Goal: Information Seeking & Learning: Understand process/instructions

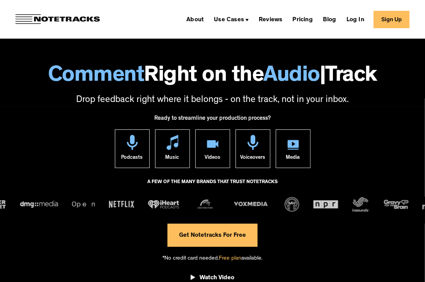
scroll to position [9, 0]
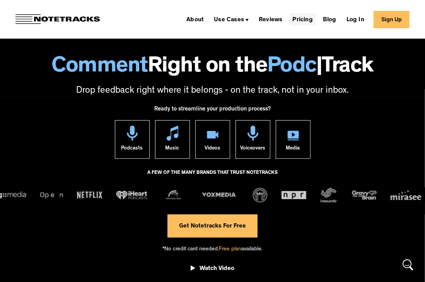
click at [303, 17] on link "Pricing" at bounding box center [303, 19] width 26 height 12
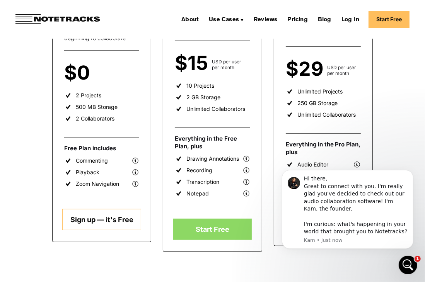
scroll to position [173, 0]
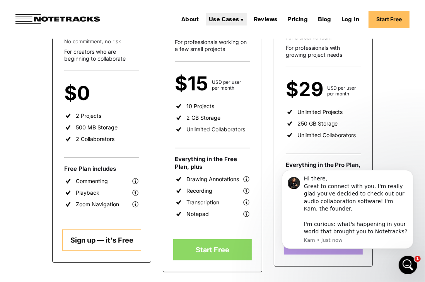
click at [235, 17] on div "Use Cases" at bounding box center [224, 20] width 30 height 6
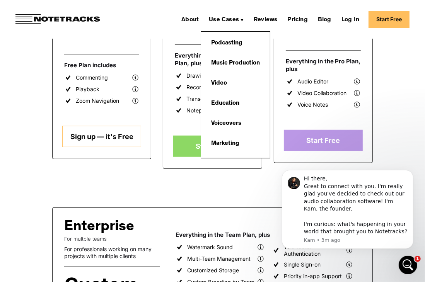
scroll to position [277, 0]
click at [247, 60] on link "Music Production" at bounding box center [235, 63] width 56 height 15
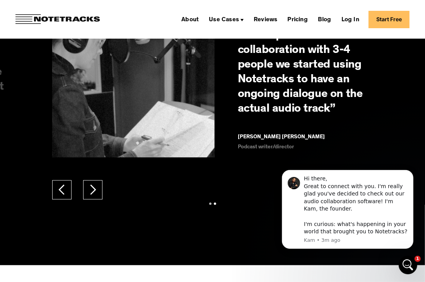
scroll to position [1181, 0]
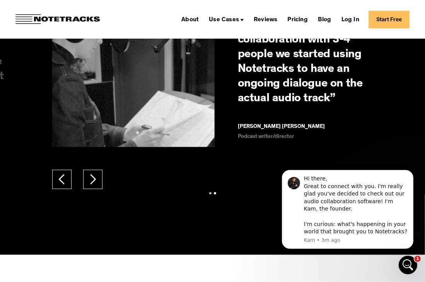
click at [388, 22] on link "Start Free" at bounding box center [389, 19] width 41 height 17
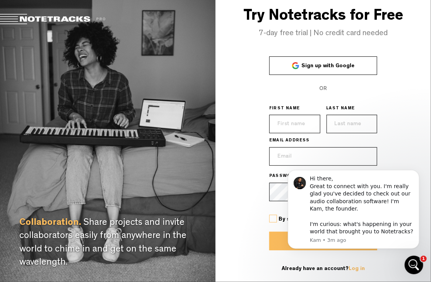
click at [316, 67] on span "Sign up with Google" at bounding box center [327, 65] width 53 height 5
click at [413, 173] on button "Dismiss notification" at bounding box center [416, 172] width 10 height 10
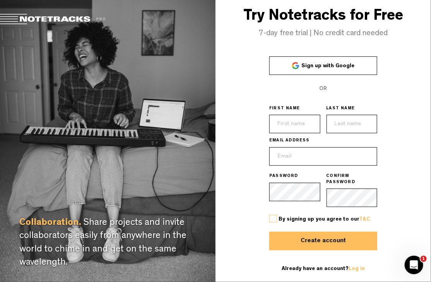
click at [333, 69] on span "Sign up with Google" at bounding box center [327, 65] width 53 height 5
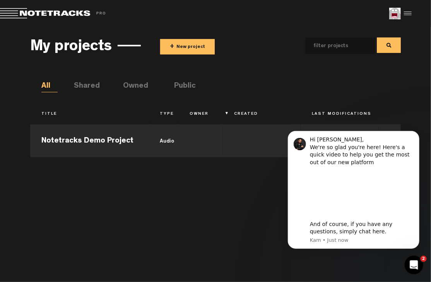
click at [209, 15] on div "Share project Save project" at bounding box center [309, 14] width 206 height 12
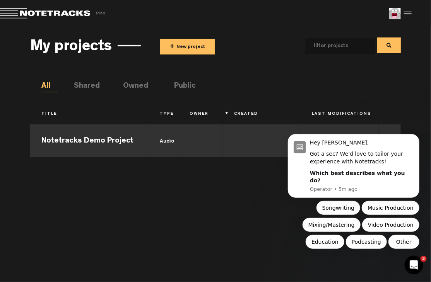
click at [128, 148] on td "Notetracks Demo Project" at bounding box center [89, 140] width 119 height 35
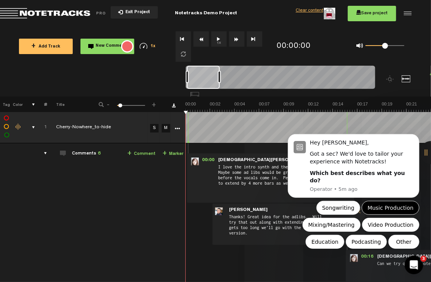
click at [367, 206] on button "Music Production" at bounding box center [390, 208] width 58 height 14
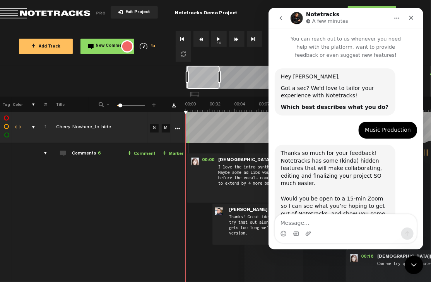
scroll to position [70, 0]
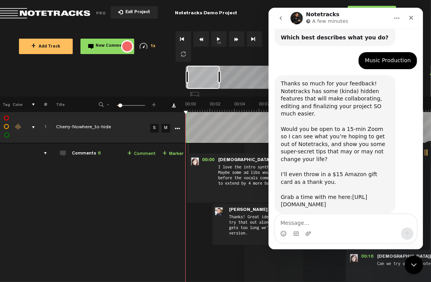
click at [334, 194] on link "https://calendly.com/kam_lal" at bounding box center [323, 201] width 86 height 14
click at [410, 17] on icon "Close" at bounding box center [411, 18] width 4 height 4
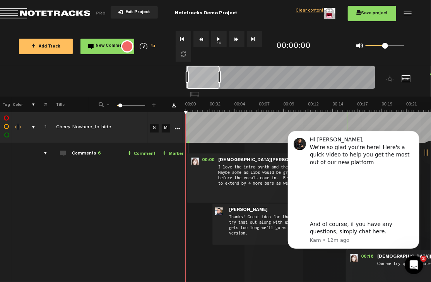
scroll to position [0, 0]
click at [414, 136] on button "Dismiss notification" at bounding box center [416, 133] width 10 height 10
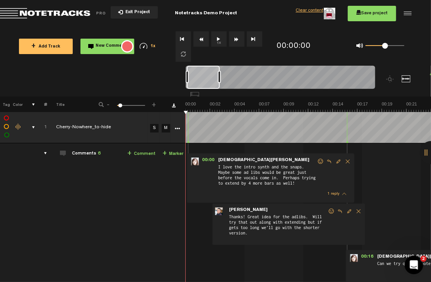
click at [402, 15] on div at bounding box center [407, 14] width 12 height 12
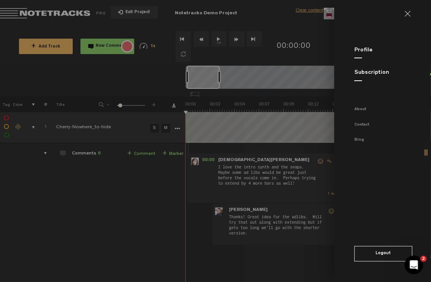
click at [308, 11] on md-backdrop at bounding box center [215, 141] width 431 height 282
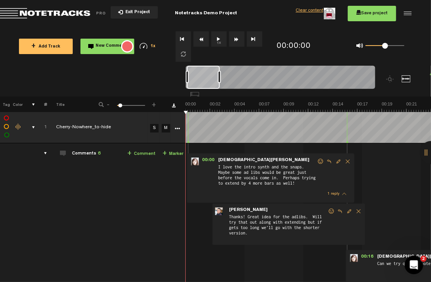
click at [406, 13] on div at bounding box center [407, 14] width 12 height 12
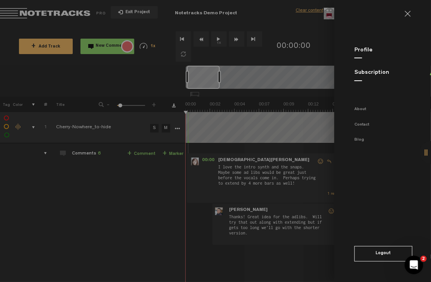
click at [371, 75] on link "Subscription" at bounding box center [371, 73] width 35 height 6
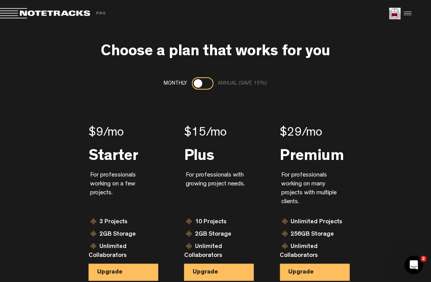
click at [208, 90] on nt-pricing "Monthly Annual (save 15%) $9 /mo Starter For professionals working on a few pro…" at bounding box center [215, 190] width 370 height 227
click at [207, 87] on div at bounding box center [203, 83] width 22 height 12
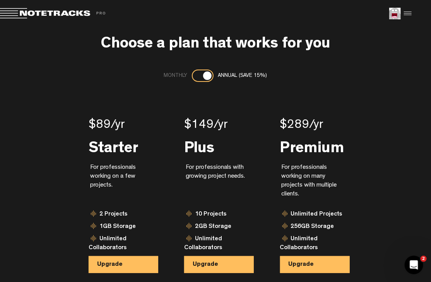
scroll to position [19, 0]
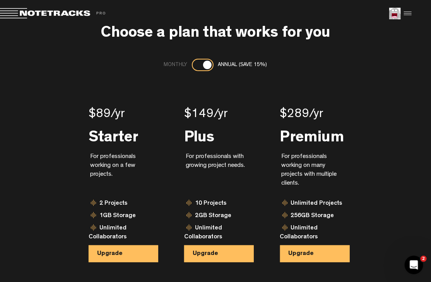
click at [27, 13] on span "Return to Project List" at bounding box center [54, 13] width 108 height 11
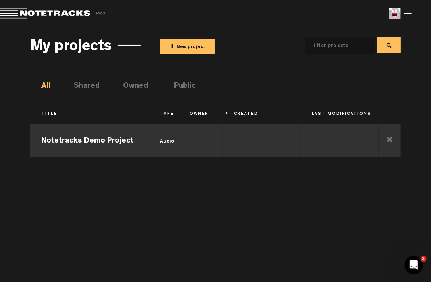
click at [102, 138] on td "Notetracks Demo Project" at bounding box center [89, 140] width 119 height 35
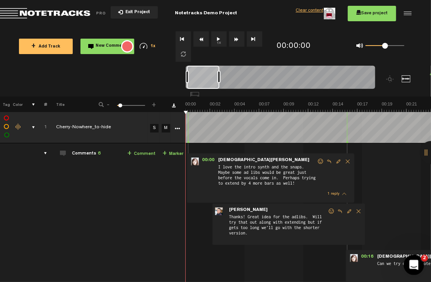
click at [418, 266] on div "Open Intercom Messenger" at bounding box center [413, 264] width 26 height 26
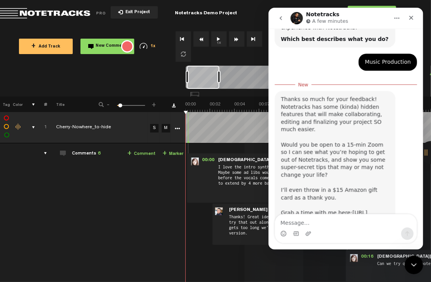
scroll to position [82, 0]
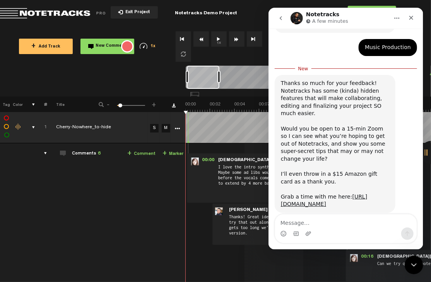
click at [356, 218] on textarea "Message…" at bounding box center [346, 221] width 142 height 13
type textarea "Is there a way to export a project to be viewed offline?"
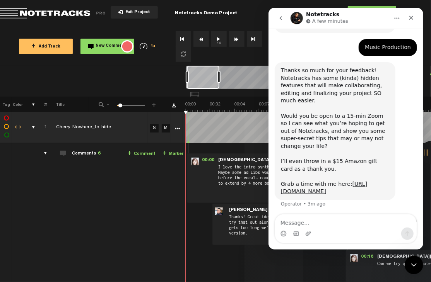
scroll to position [100, 0]
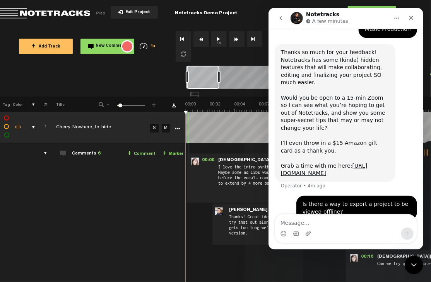
click at [389, 24] on div "Notetracks A few minutes" at bounding box center [345, 18] width 145 height 15
click at [395, 19] on icon "Home" at bounding box center [396, 18] width 6 height 6
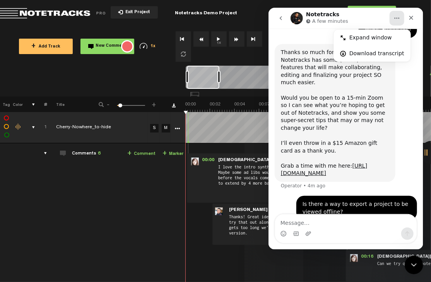
click at [345, 228] on div "Intercom messenger" at bounding box center [346, 234] width 142 height 12
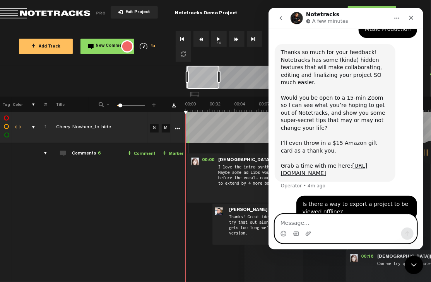
click at [321, 223] on textarea "Message…" at bounding box center [346, 221] width 142 height 13
type textarea "NVM! I figured it out."
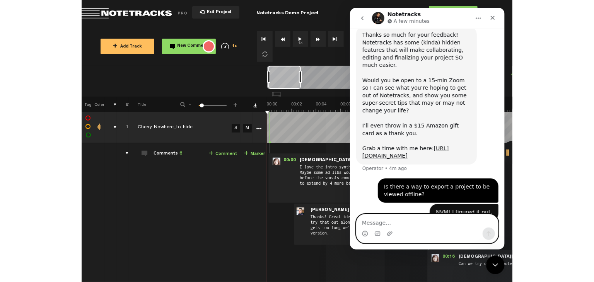
scroll to position [118, 0]
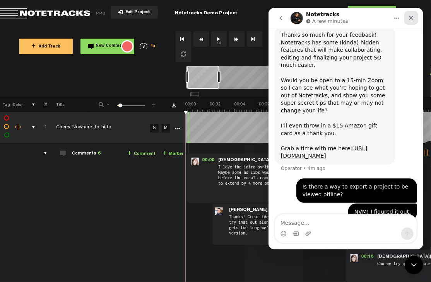
click at [410, 19] on icon "Close" at bounding box center [411, 18] width 6 height 6
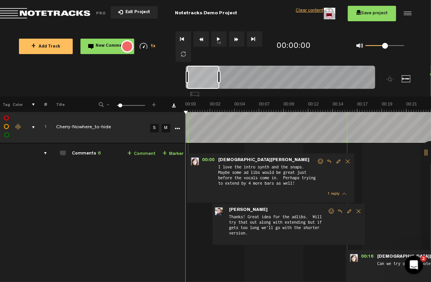
click at [403, 14] on div at bounding box center [407, 14] width 12 height 12
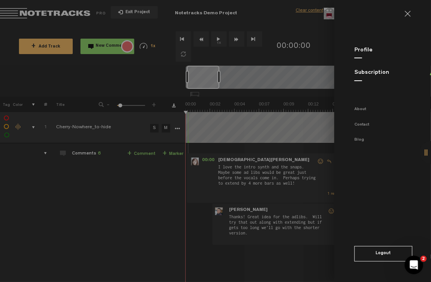
click at [261, 15] on md-backdrop at bounding box center [215, 141] width 431 height 282
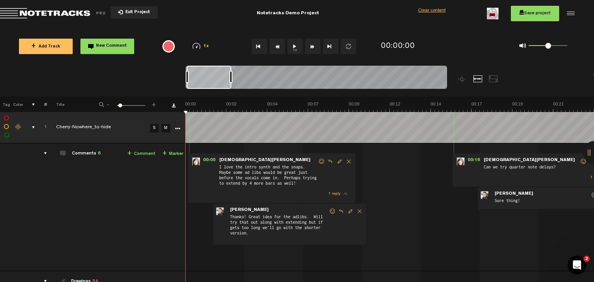
click at [430, 79] on div at bounding box center [493, 78] width 9 height 7
click at [430, 79] on div at bounding box center [477, 78] width 9 height 7
click at [175, 128] on icon "More" at bounding box center [177, 128] width 5 height 5
click at [346, 179] on div "00:00 - • Kristen Hall: "I love the intro synth and the snaps. Maybe some ad li…" at bounding box center [271, 178] width 167 height 49
click at [175, 129] on icon "More" at bounding box center [177, 128] width 5 height 5
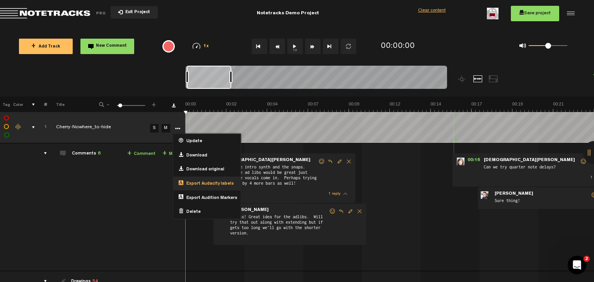
click at [212, 185] on span "Export Audacity labels" at bounding box center [208, 184] width 51 height 7
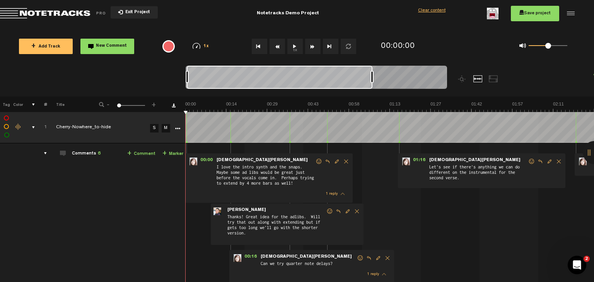
drag, startPoint x: 231, startPoint y: 78, endPoint x: 490, endPoint y: 84, distance: 258.8
click at [430, 84] on div at bounding box center [349, 81] width 327 height 31
click at [349, 78] on div at bounding box center [280, 77] width 186 height 23
click at [430, 86] on div at bounding box center [316, 79] width 261 height 26
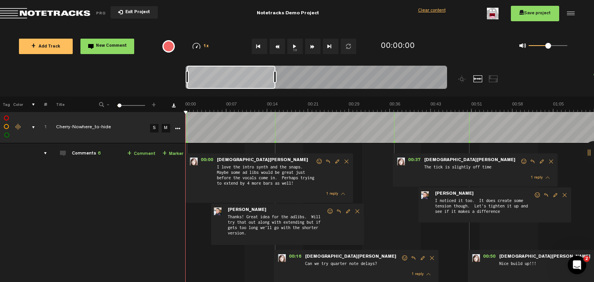
drag, startPoint x: 371, startPoint y: 77, endPoint x: 274, endPoint y: 87, distance: 97.7
click at [274, 87] on div at bounding box center [316, 79] width 261 height 26
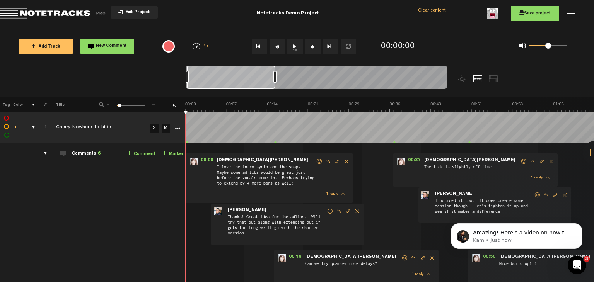
scroll to position [189, 0]
click at [430, 264] on icon "Open Intercom Messenger" at bounding box center [576, 264] width 13 height 13
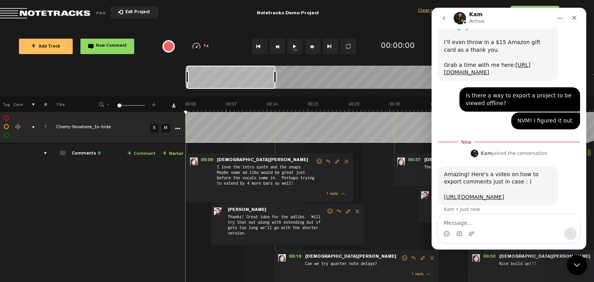
scroll to position [201, 0]
click at [430, 263] on icon "Close Intercom Messenger" at bounding box center [575, 263] width 9 height 9
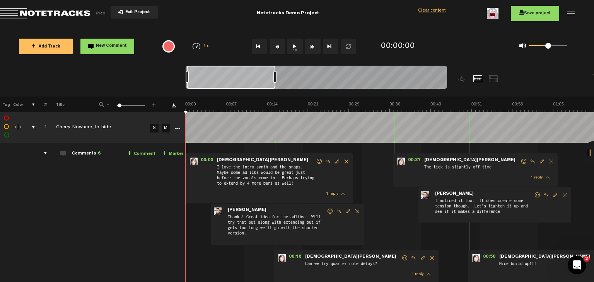
click at [293, 47] on button "1x" at bounding box center [294, 46] width 15 height 15
click at [293, 48] on button "1x" at bounding box center [294, 46] width 15 height 15
click at [294, 48] on button "1x" at bounding box center [294, 46] width 15 height 15
click at [292, 48] on button "1x" at bounding box center [294, 46] width 15 height 15
click at [293, 49] on button "1x" at bounding box center [294, 46] width 15 height 15
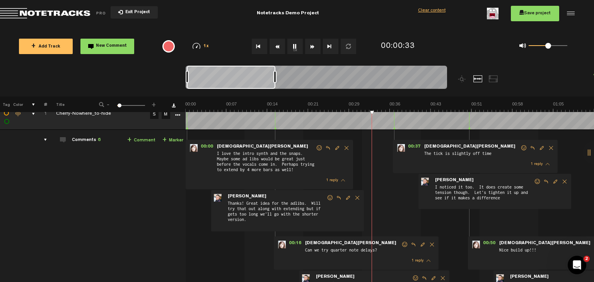
scroll to position [0, 0]
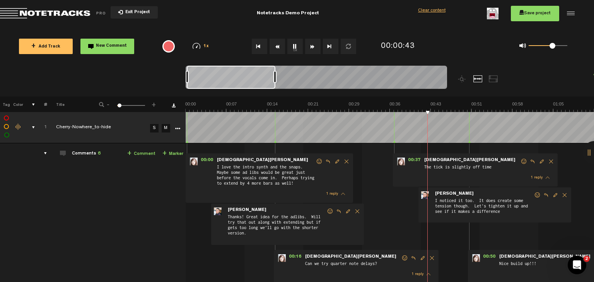
click at [430, 44] on span at bounding box center [552, 46] width 6 height 6
click at [430, 169] on span "The tick is slightly off time" at bounding box center [471, 168] width 97 height 9
click at [415, 160] on span "00:37" at bounding box center [414, 162] width 19 height 8
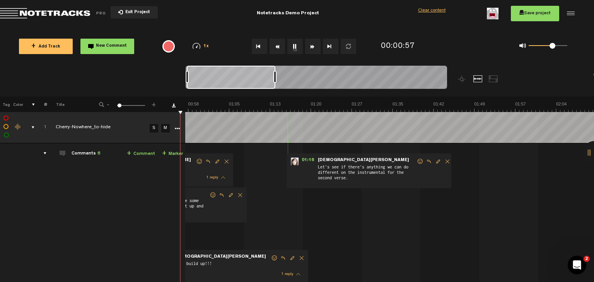
scroll to position [0, 278]
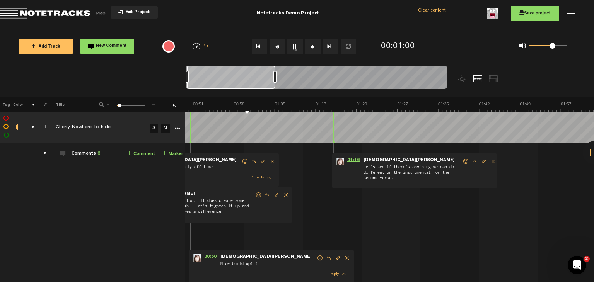
click at [349, 162] on span "01:16" at bounding box center [353, 162] width 19 height 8
click at [430, 10] on div at bounding box center [570, 14] width 12 height 12
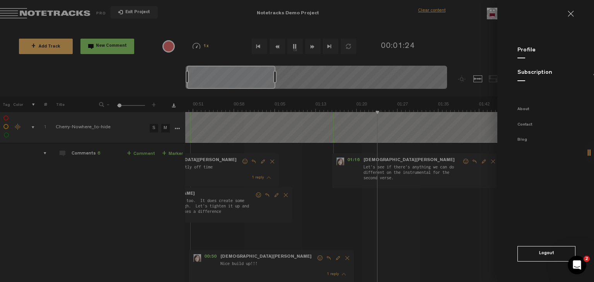
click at [430, 70] on link "Subscription" at bounding box center [534, 73] width 35 height 6
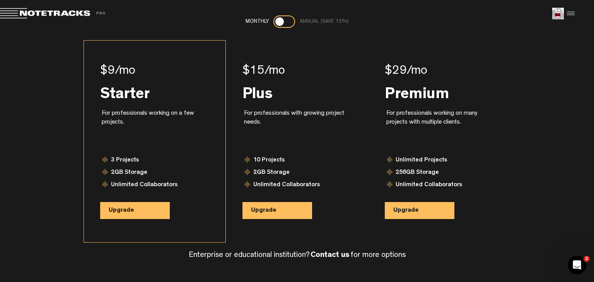
scroll to position [68, 0]
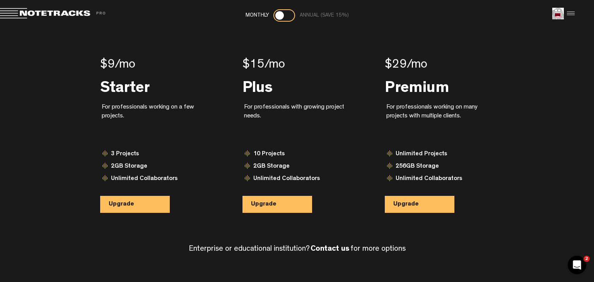
click at [430, 13] on div at bounding box center [570, 14] width 12 height 12
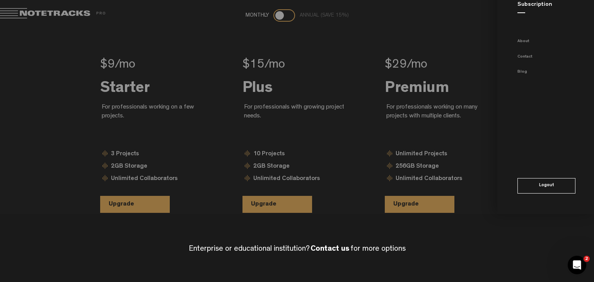
scroll to position [0, 0]
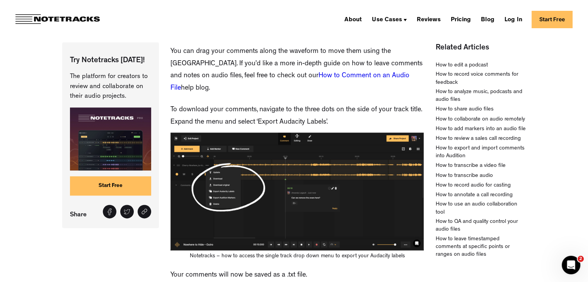
scroll to position [1071, 0]
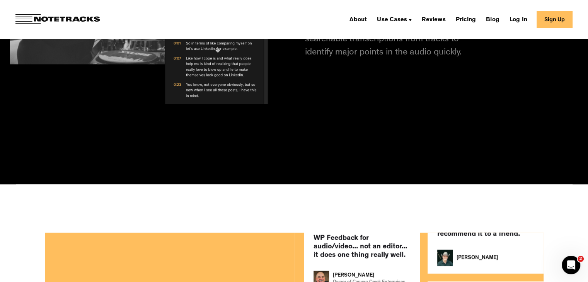
scroll to position [1423, 0]
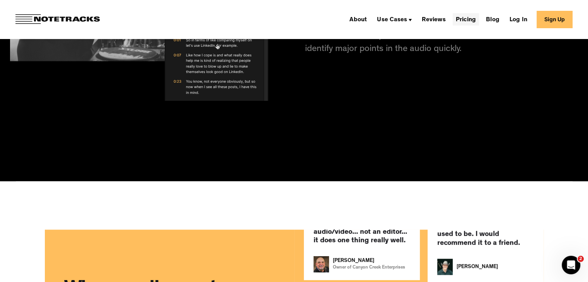
click at [464, 17] on link "Pricing" at bounding box center [466, 19] width 26 height 12
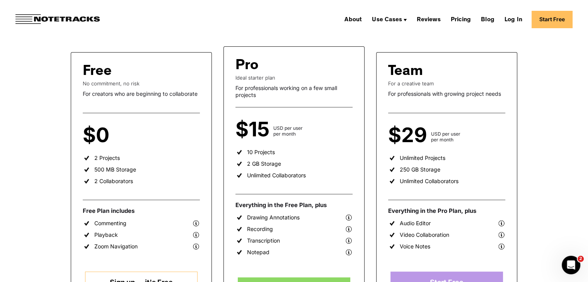
scroll to position [127, 0]
click at [402, 23] on div "Use Cases" at bounding box center [387, 20] width 30 height 6
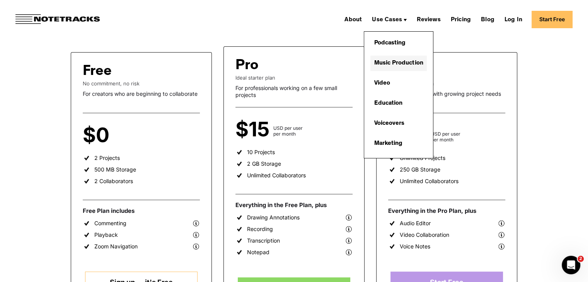
click at [407, 61] on link "Music Production" at bounding box center [398, 63] width 56 height 15
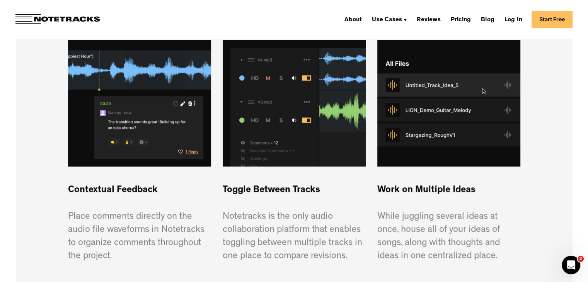
scroll to position [565, 0]
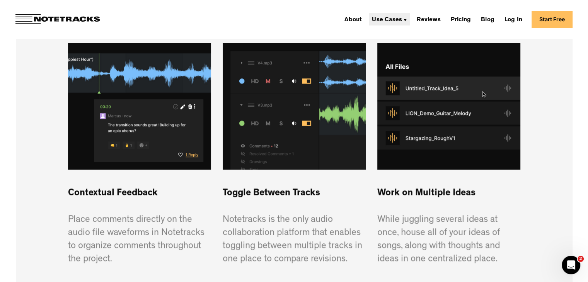
click at [396, 15] on div "Use Cases" at bounding box center [389, 19] width 41 height 12
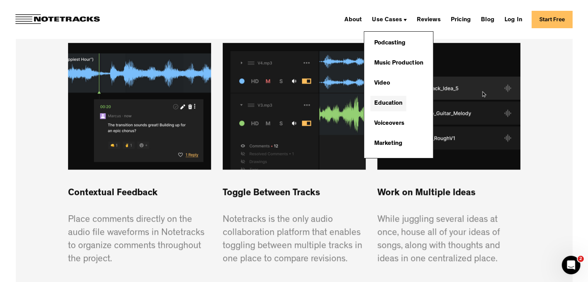
click at [406, 99] on link "Education" at bounding box center [388, 103] width 36 height 15
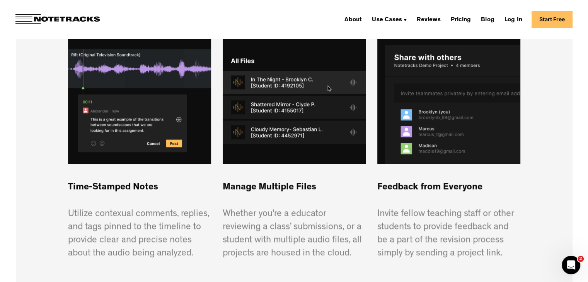
scroll to position [578, 0]
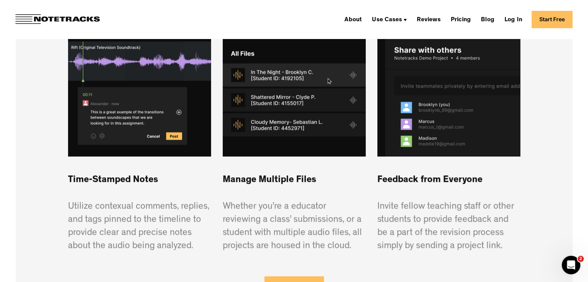
click at [543, 24] on link "Start Free" at bounding box center [552, 19] width 41 height 17
